Goal: Task Accomplishment & Management: Complete application form

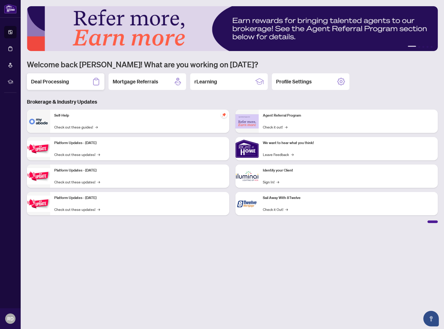
click at [73, 79] on div "Deal Processing" at bounding box center [66, 81] width 78 height 17
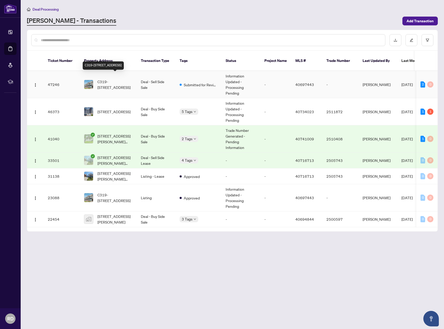
click at [116, 79] on span "C319-[STREET_ADDRESS]" at bounding box center [115, 84] width 35 height 11
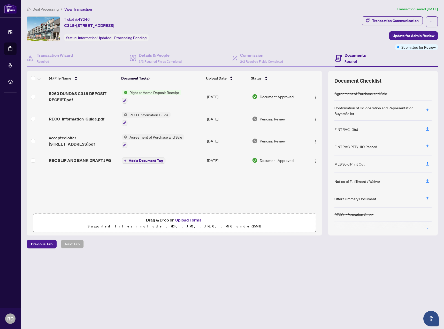
click at [195, 221] on button "Upload Forms" at bounding box center [188, 219] width 29 height 7
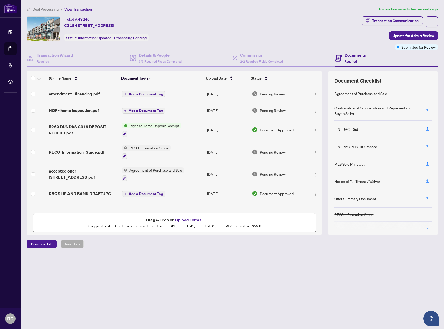
click at [192, 220] on button "Upload Forms" at bounding box center [188, 219] width 29 height 7
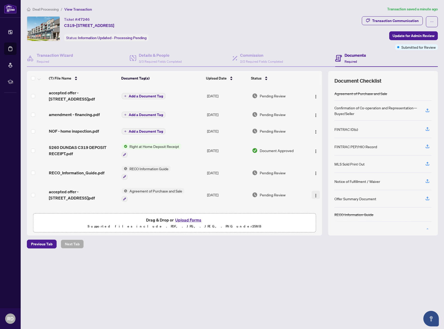
click at [316, 195] on img "button" at bounding box center [316, 195] width 4 height 4
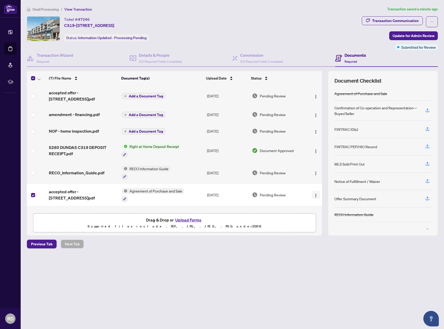
click at [315, 196] on img "button" at bounding box center [316, 195] width 4 height 4
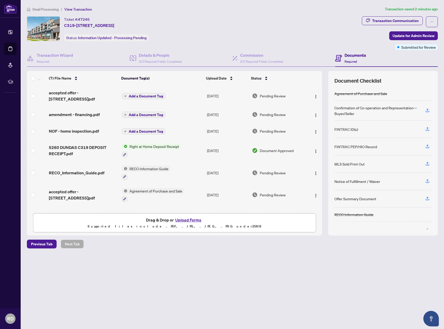
click at [173, 314] on main "Deal Processing / View Transaction Transaction saved 2 minutes ago Ticket #: 47…" at bounding box center [233, 164] width 424 height 329
click at [417, 37] on span "Update for Admin Review" at bounding box center [414, 36] width 42 height 8
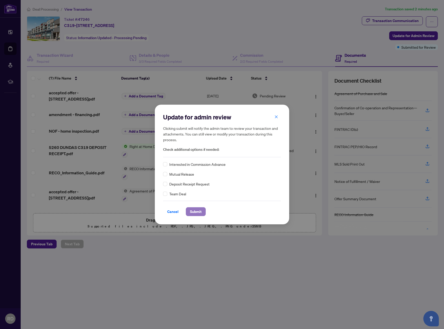
click at [200, 214] on span "Submit" at bounding box center [196, 211] width 12 height 8
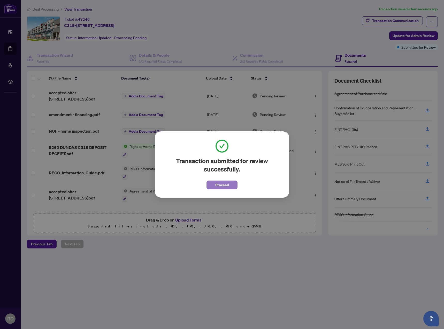
click at [228, 186] on span "Proceed" at bounding box center [222, 185] width 14 height 8
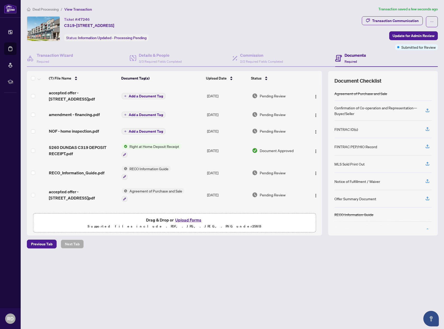
click at [267, 301] on main "Deal Processing / View Transaction Transaction saved a few seconds ago Ticket #…" at bounding box center [233, 164] width 424 height 329
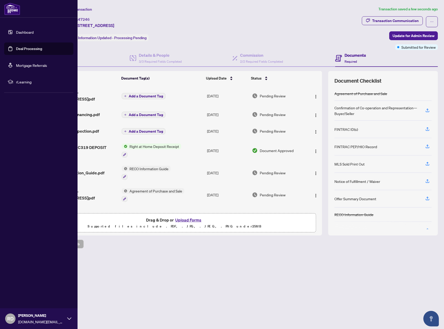
click at [62, 319] on span "[DOMAIN_NAME][EMAIL_ADDRESS][DOMAIN_NAME]" at bounding box center [41, 321] width 47 height 6
